Goal: Task Accomplishment & Management: Complete application form

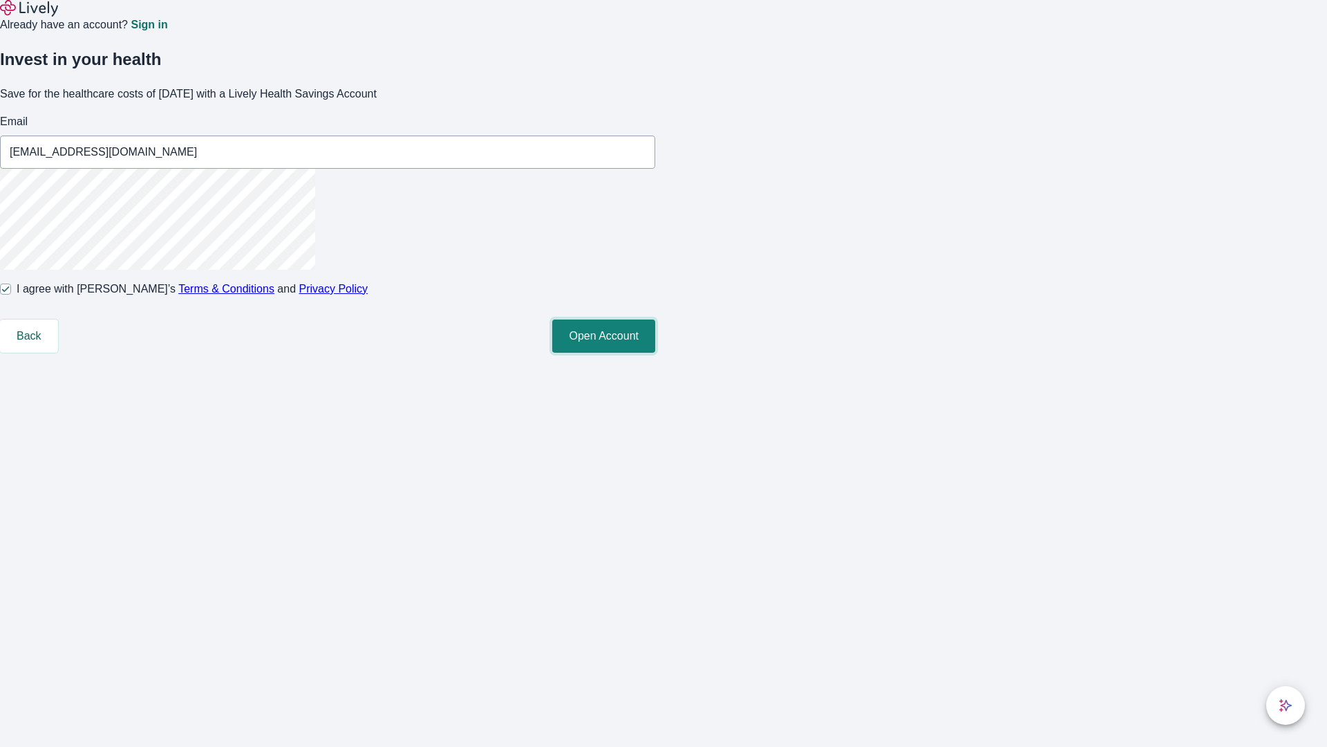
click at [655, 353] on button "Open Account" at bounding box center [603, 335] width 103 height 33
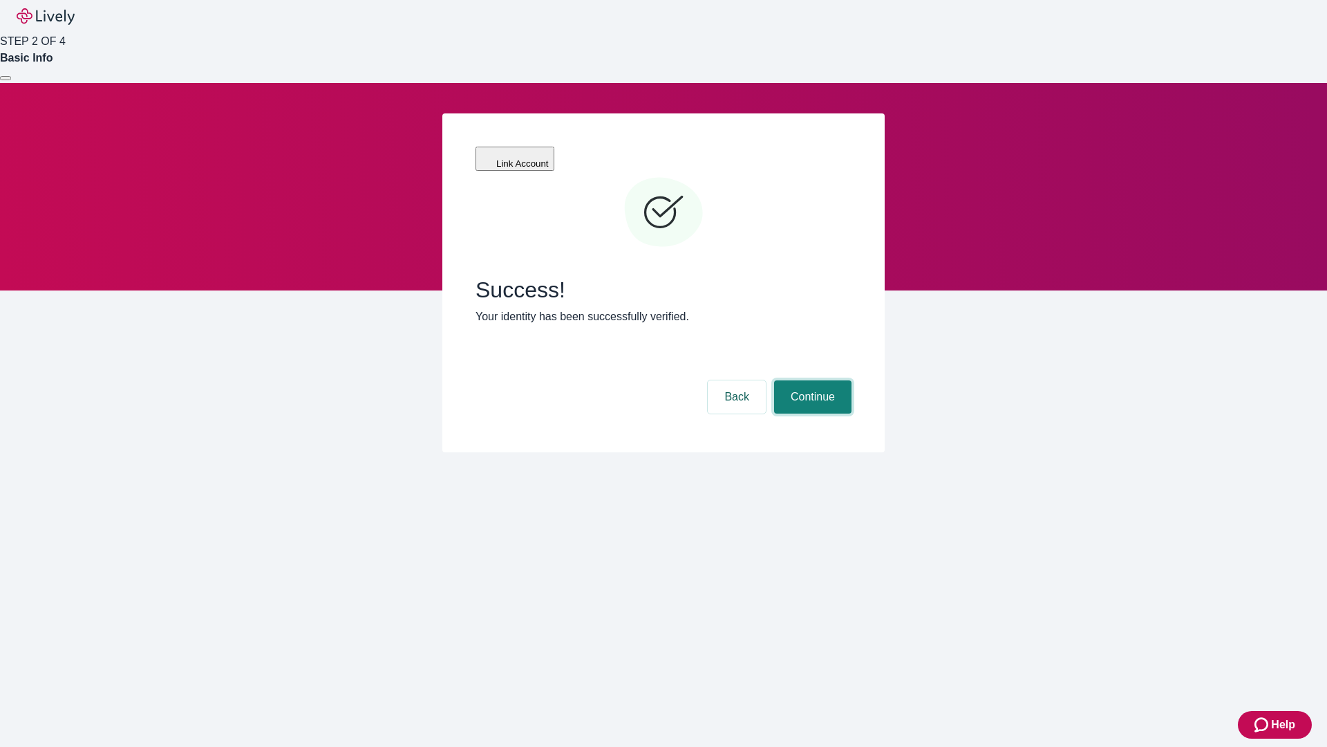
click at [811, 380] on button "Continue" at bounding box center [812, 396] width 77 height 33
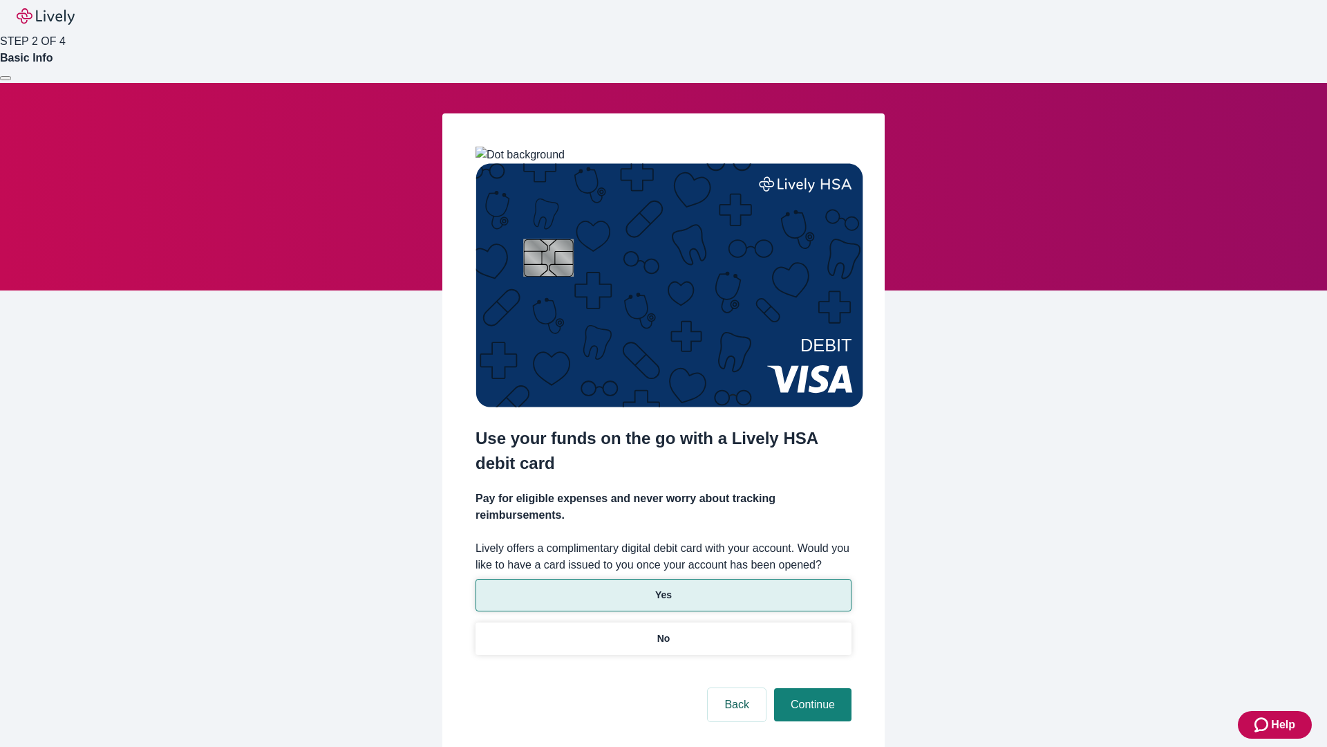
click at [663, 588] on p "Yes" at bounding box center [663, 595] width 17 height 15
click at [811, 688] on button "Continue" at bounding box center [812, 704] width 77 height 33
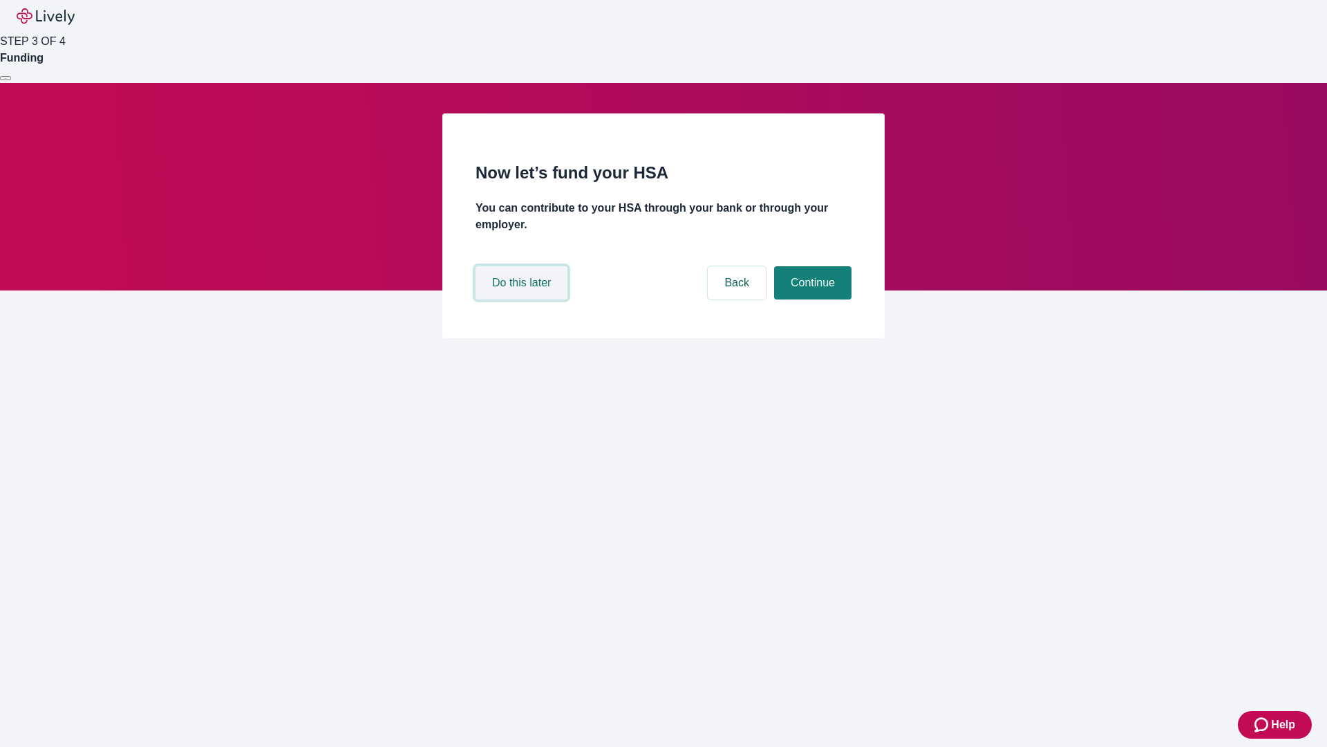
click at [523, 299] on button "Do this later" at bounding box center [522, 282] width 92 height 33
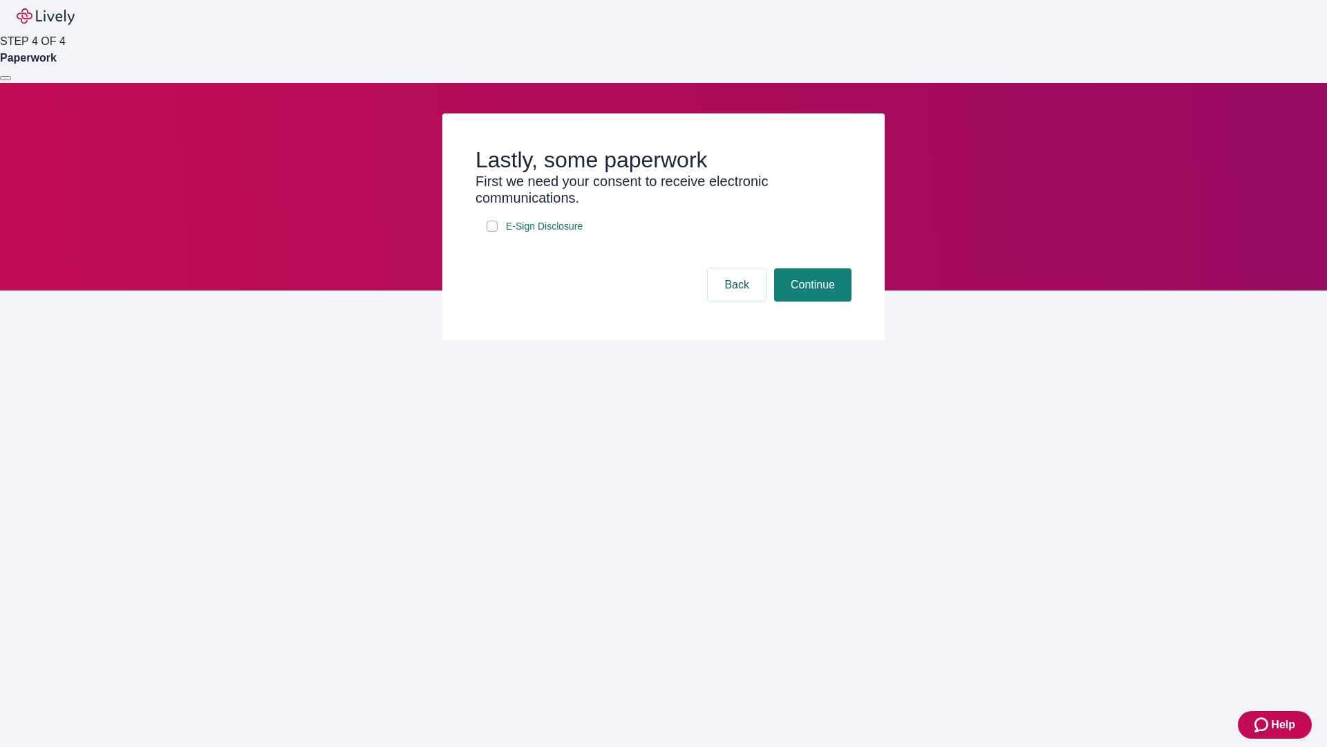
click at [492, 232] on input "E-Sign Disclosure" at bounding box center [492, 226] width 11 height 11
checkbox input "true"
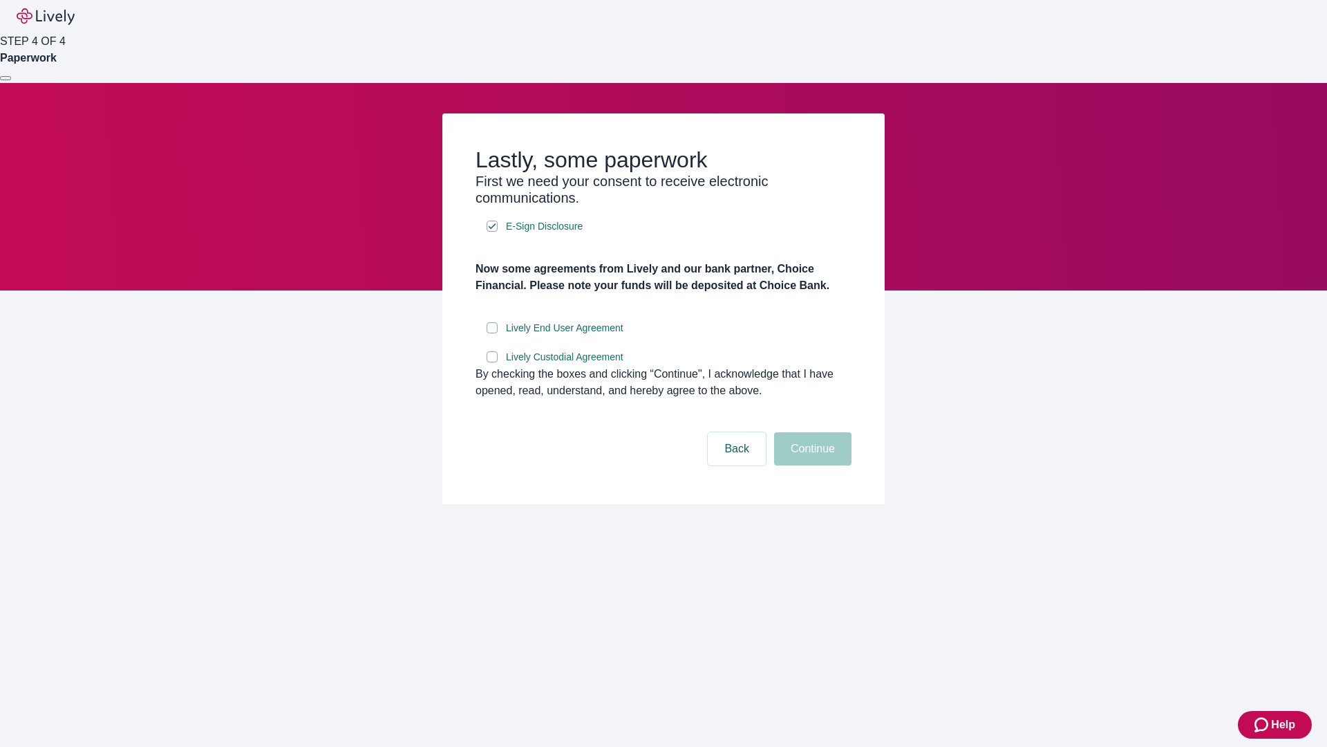
click at [492, 333] on input "Lively End User Agreement" at bounding box center [492, 327] width 11 height 11
checkbox input "true"
click at [492, 362] on input "Lively Custodial Agreement" at bounding box center [492, 356] width 11 height 11
checkbox input "true"
click at [811, 465] on button "Continue" at bounding box center [812, 448] width 77 height 33
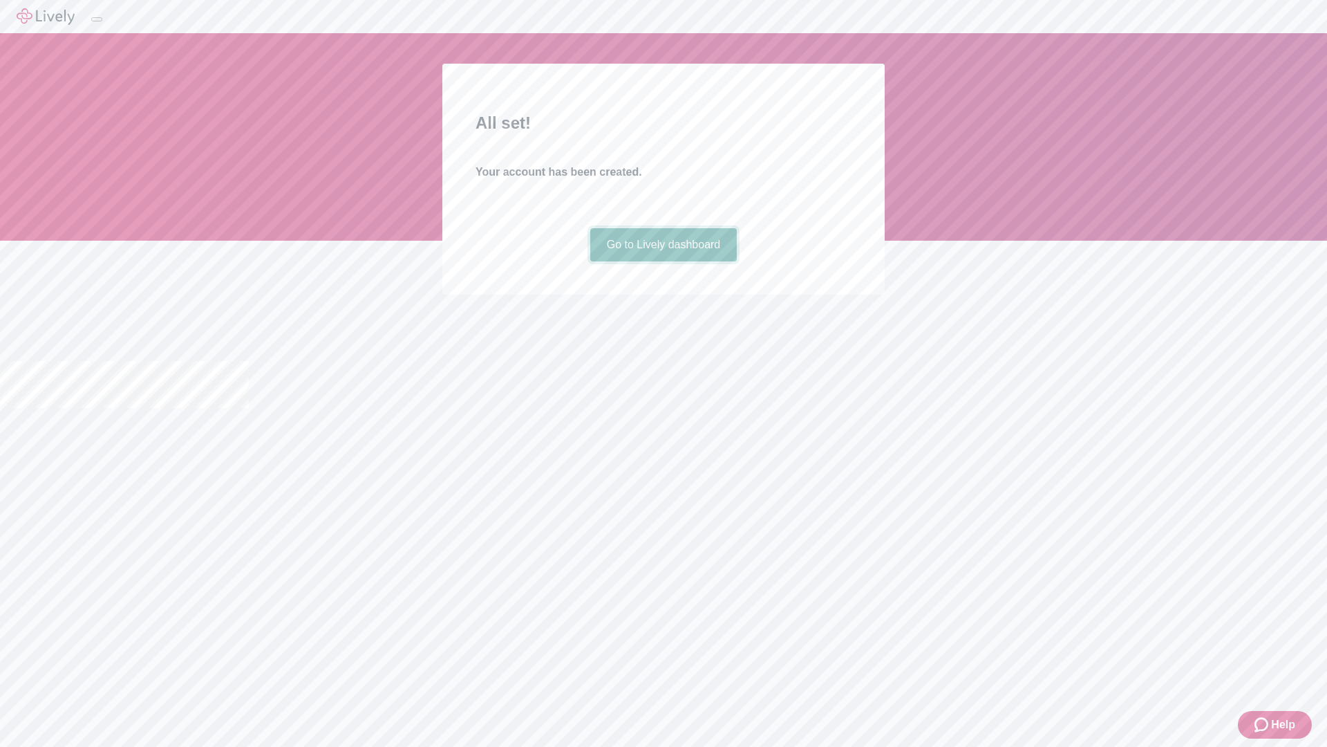
click at [663, 261] on link "Go to Lively dashboard" at bounding box center [663, 244] width 147 height 33
